Goal: Navigation & Orientation: Find specific page/section

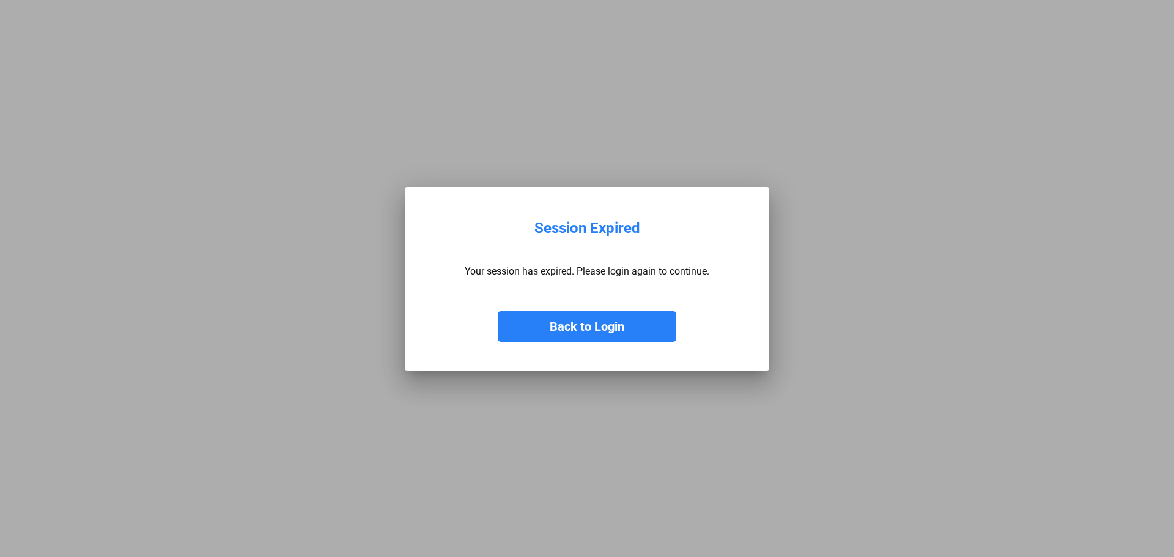
click at [612, 332] on button "Back to Login" at bounding box center [587, 326] width 178 height 31
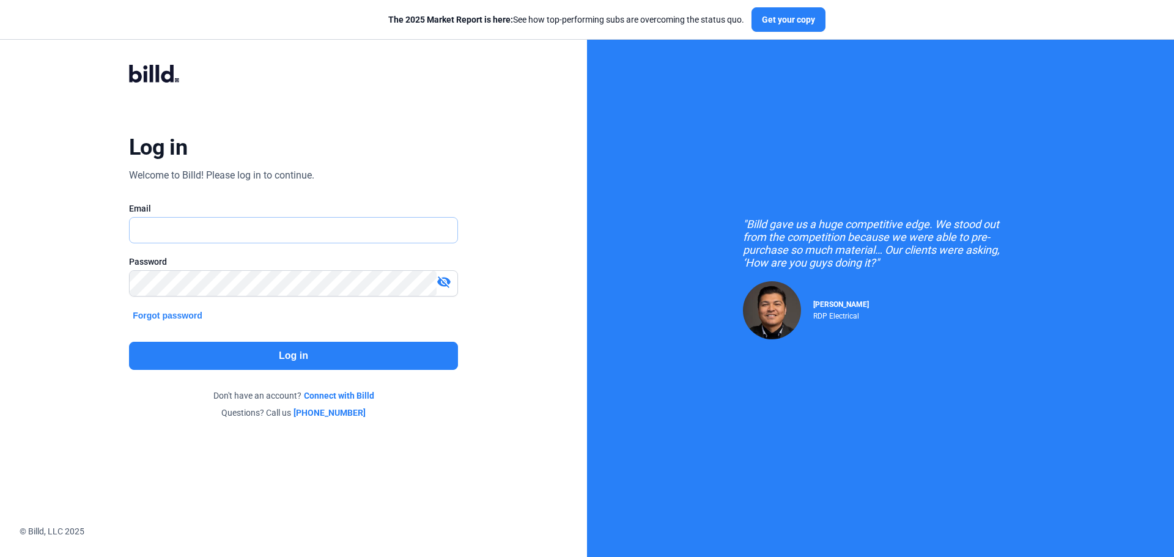
type input "[EMAIL_ADDRESS][DOMAIN_NAME]"
click at [347, 349] on button "Log in" at bounding box center [293, 356] width 329 height 28
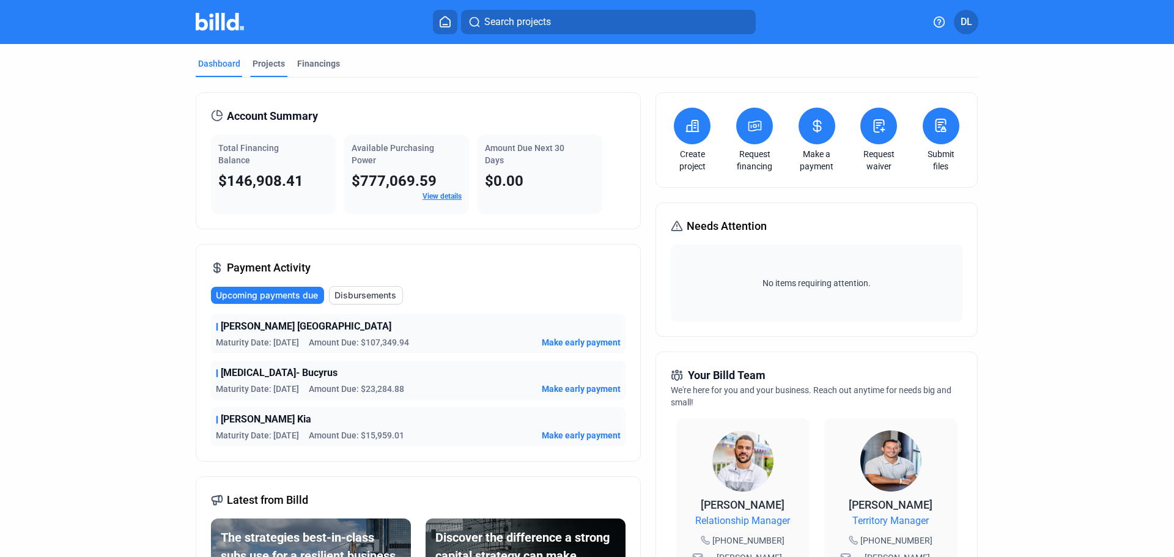
click at [276, 63] on div "Projects" at bounding box center [268, 63] width 32 height 12
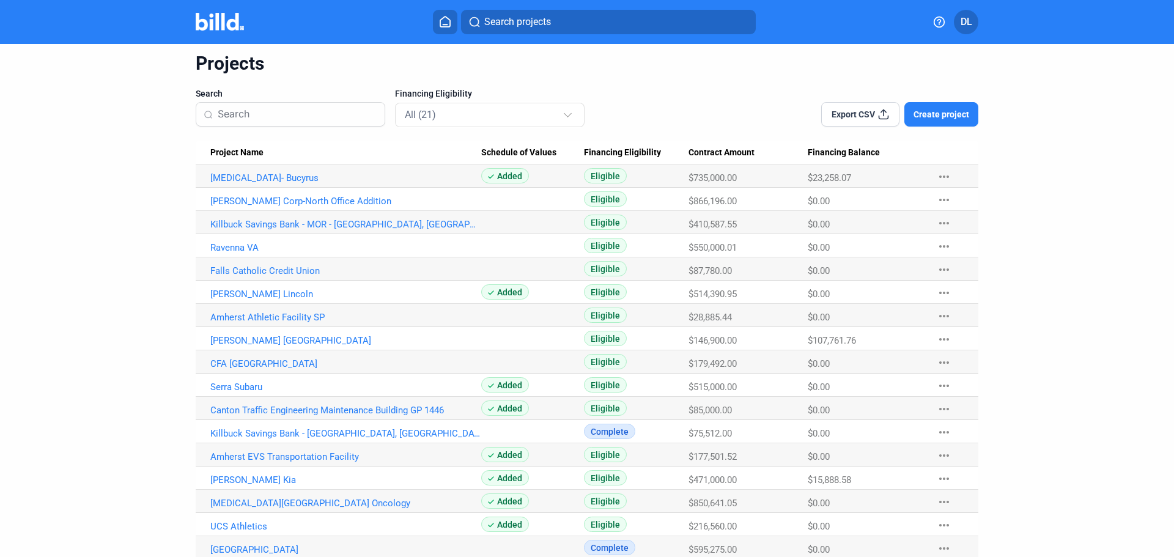
scroll to position [61, 0]
